Goal: Information Seeking & Learning: Find specific fact

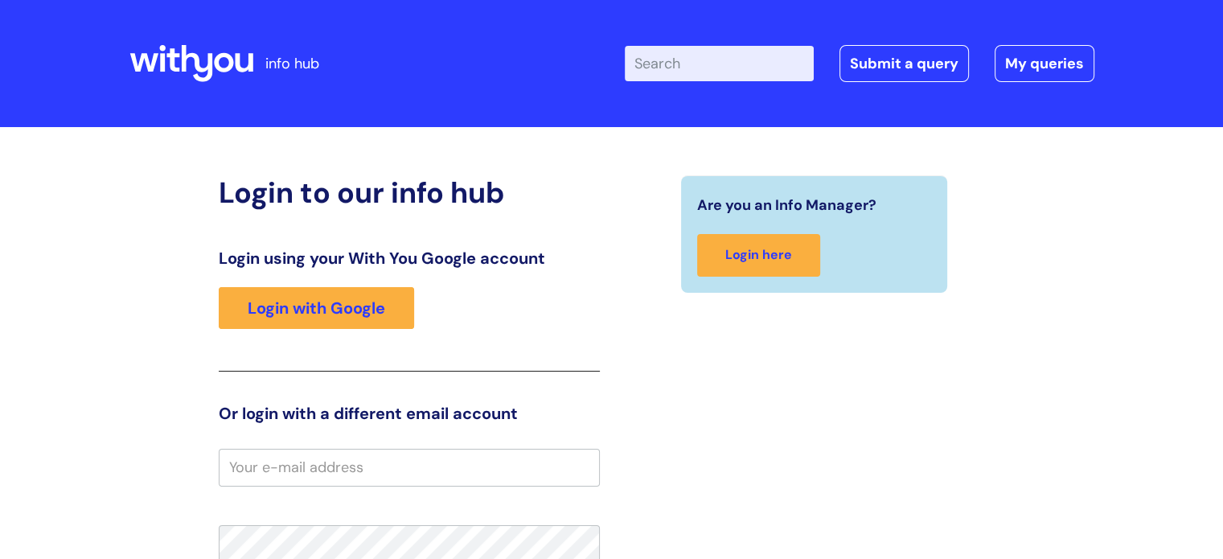
click at [709, 82] on div "Enter your search term here... Search Submit a query My queries Welcome Login" at bounding box center [750, 63] width 687 height 95
click at [705, 67] on input "Enter your search term here..." at bounding box center [719, 63] width 189 height 35
type input "bereavement leave"
click button "Search" at bounding box center [0, 0] width 0 height 0
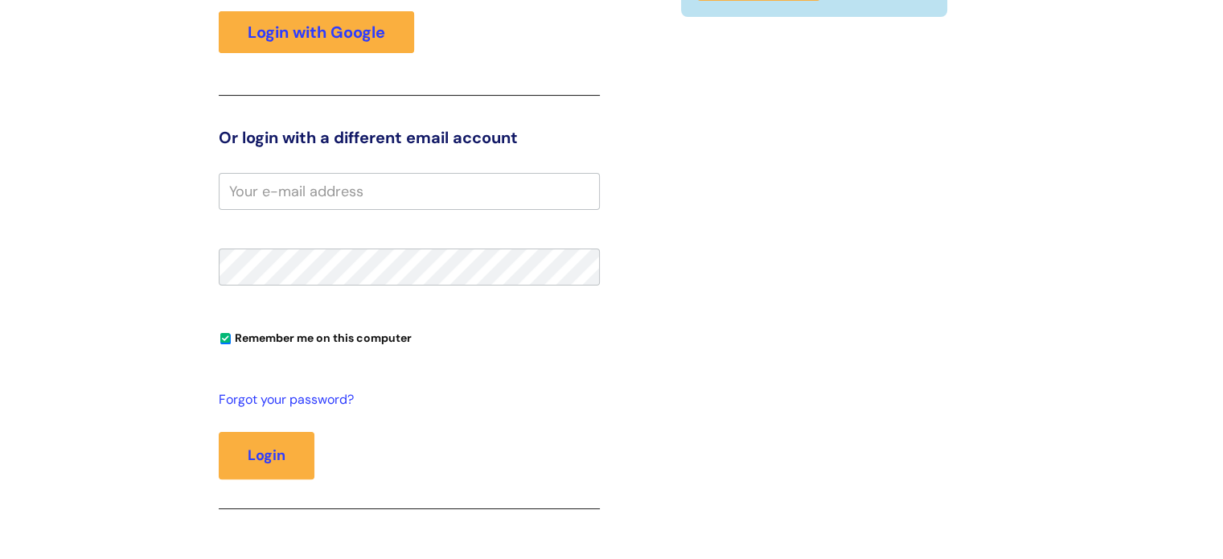
scroll to position [315, 0]
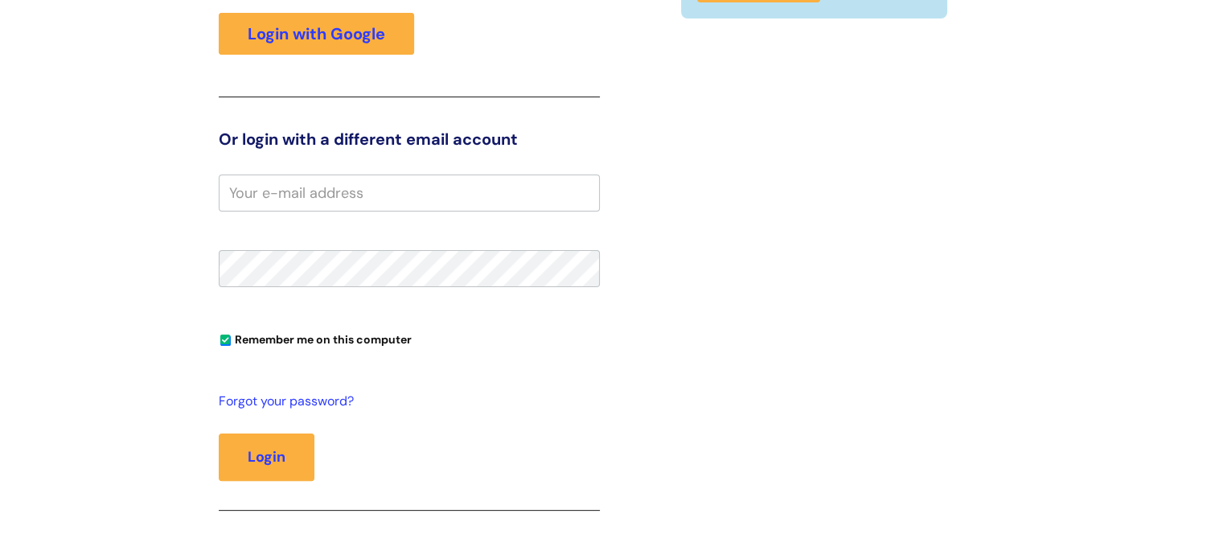
click at [420, 209] on input "email" at bounding box center [409, 192] width 381 height 37
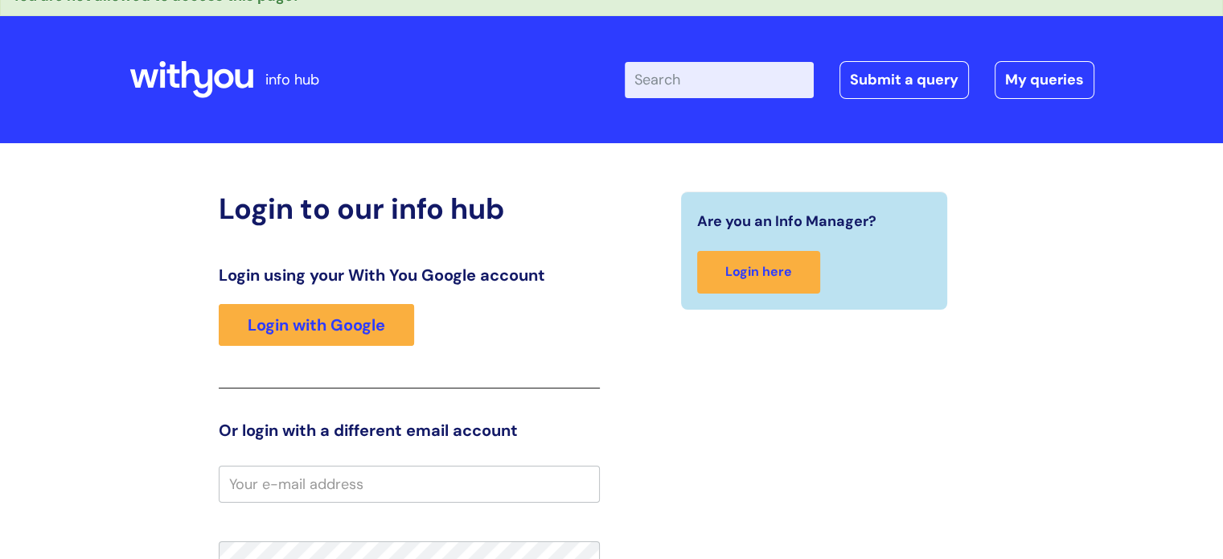
scroll to position [23, 0]
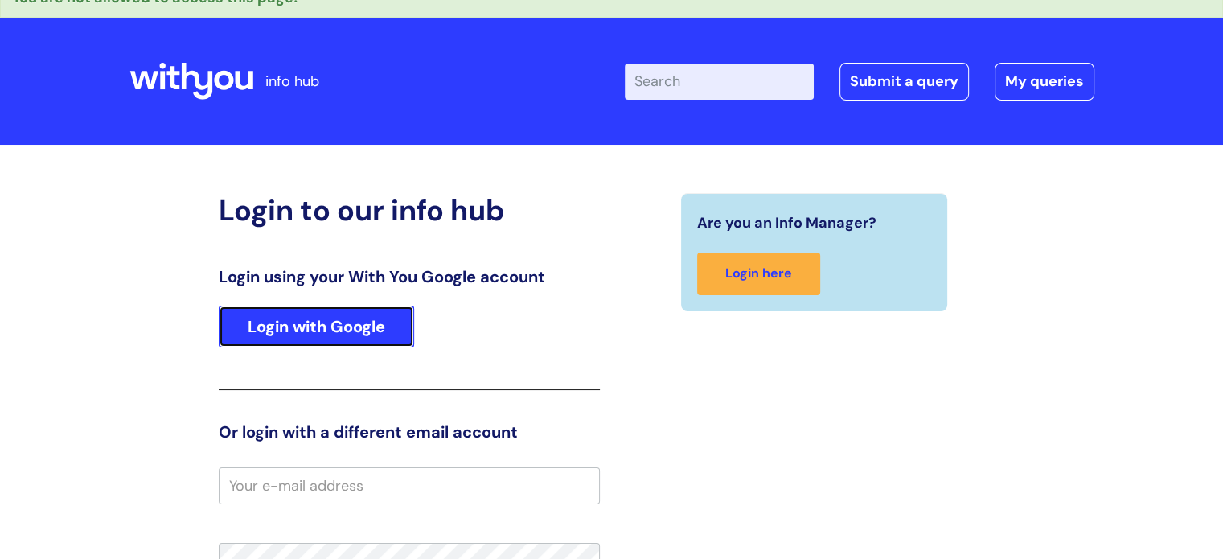
click at [344, 321] on link "Login with Google" at bounding box center [316, 326] width 195 height 42
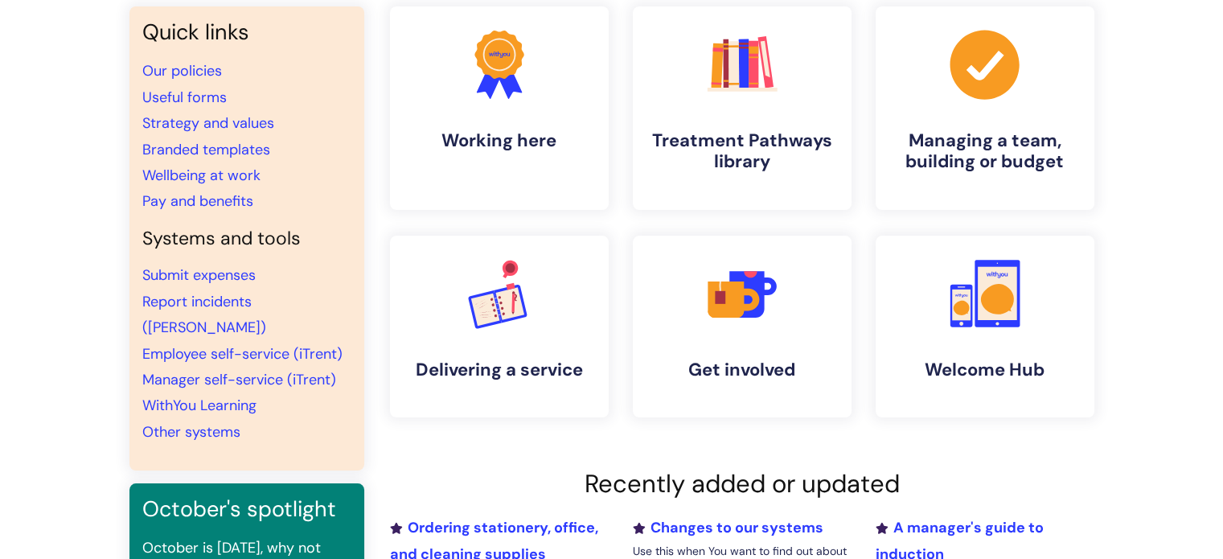
scroll to position [39, 0]
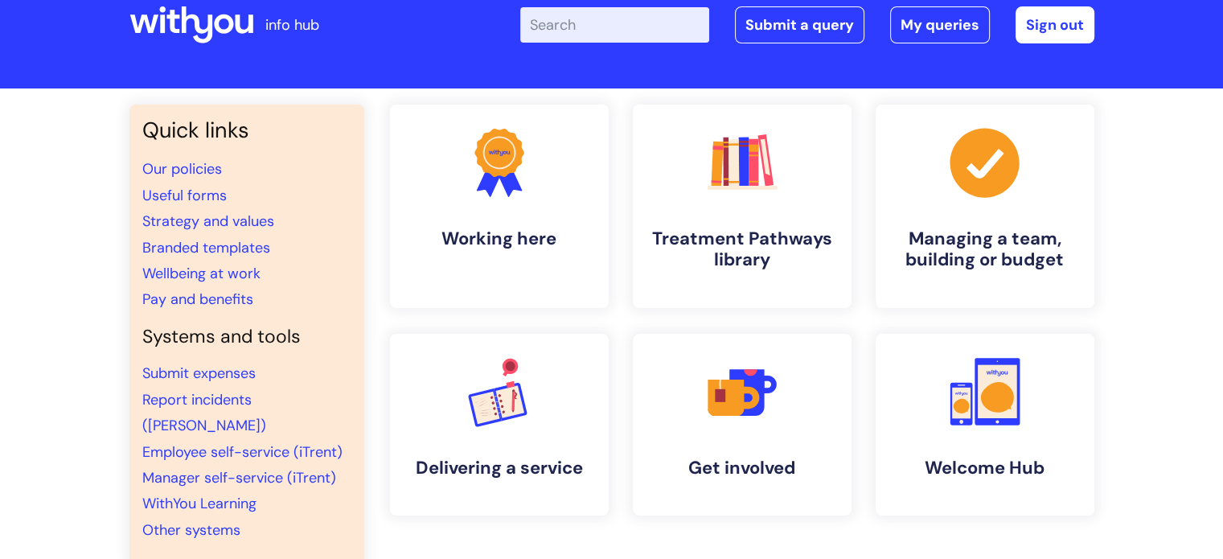
click at [607, 23] on input "Enter your search term here..." at bounding box center [614, 24] width 189 height 35
type input "care leave"
click button "Search" at bounding box center [0, 0] width 0 height 0
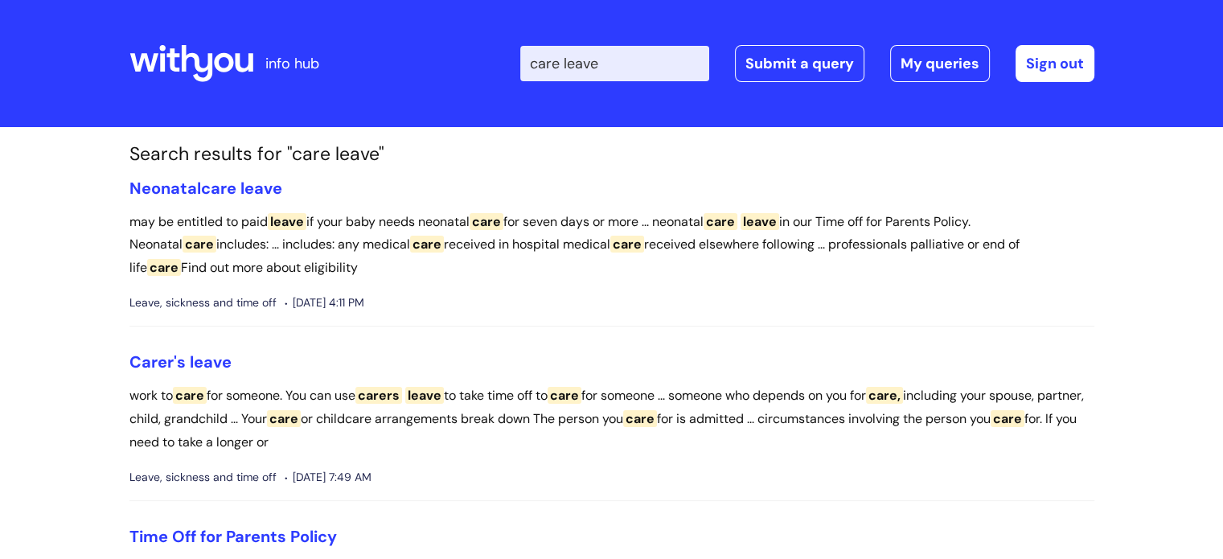
scroll to position [129, 0]
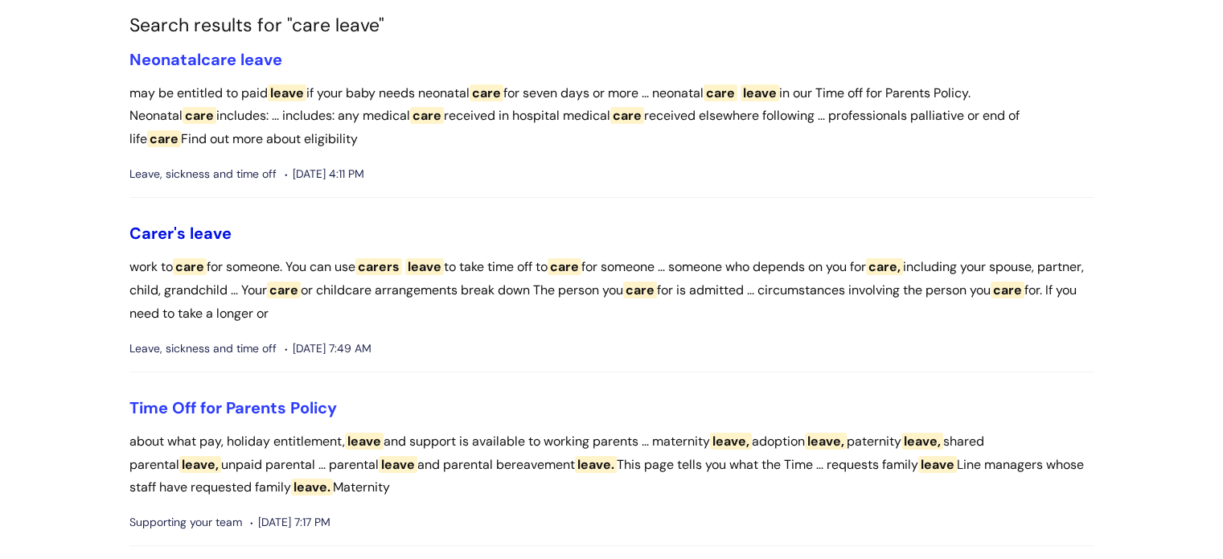
click at [169, 238] on span "Carer's" at bounding box center [157, 233] width 56 height 21
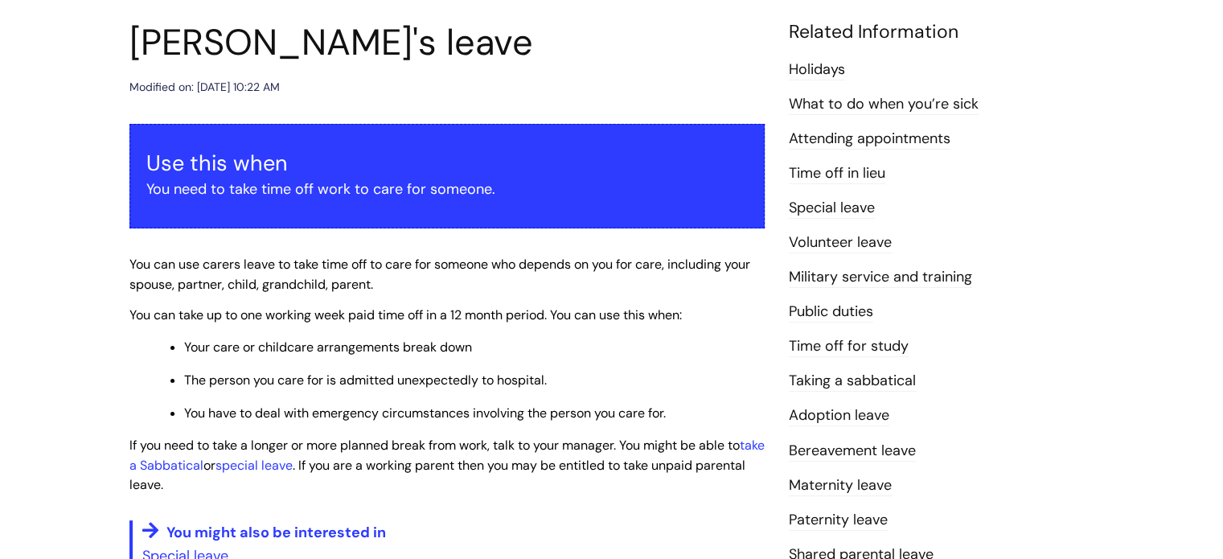
scroll to position [221, 0]
